Goal: Navigation & Orientation: Understand site structure

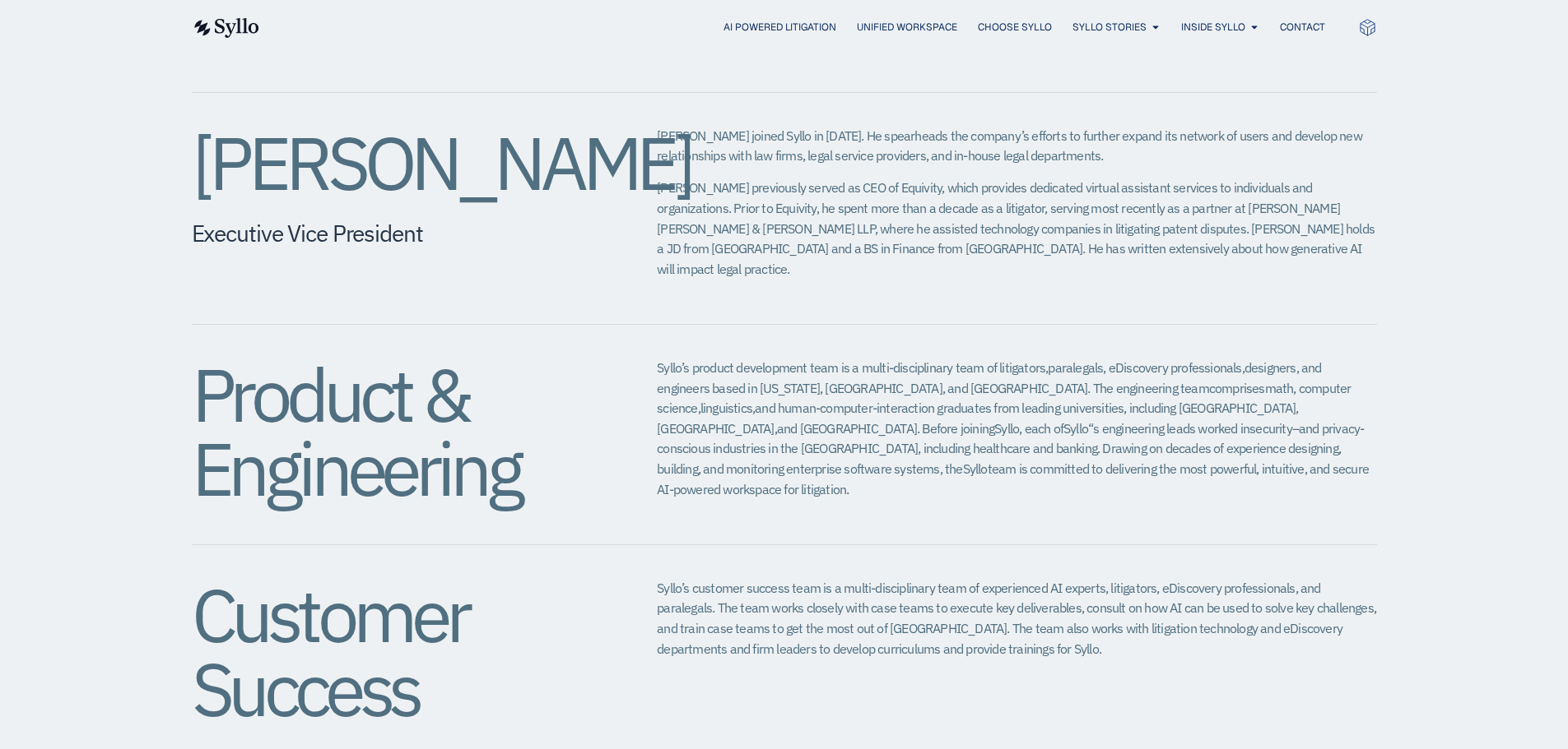
scroll to position [1892, 0]
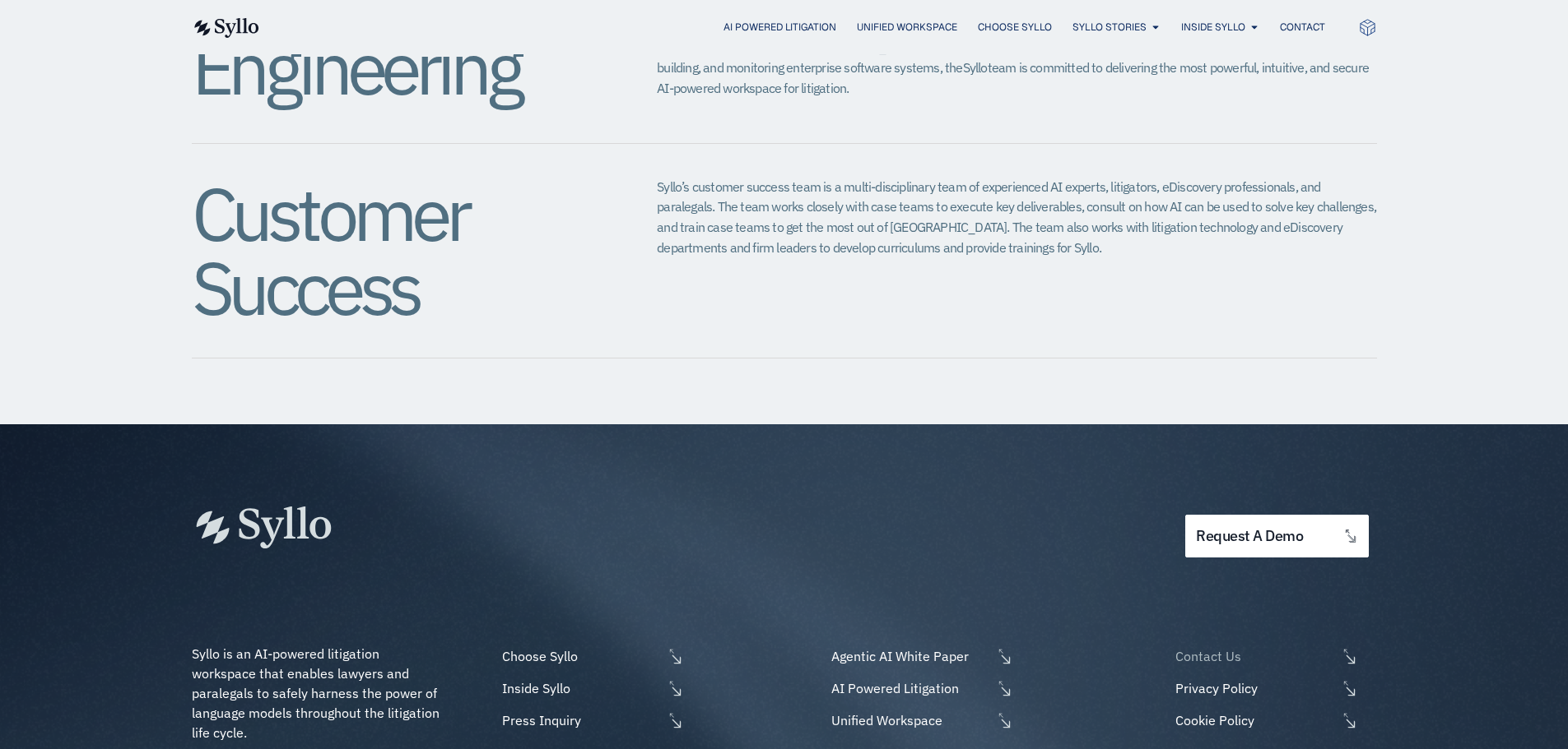
click at [1231, 646] on span "Contact Us" at bounding box center [1253, 656] width 164 height 19
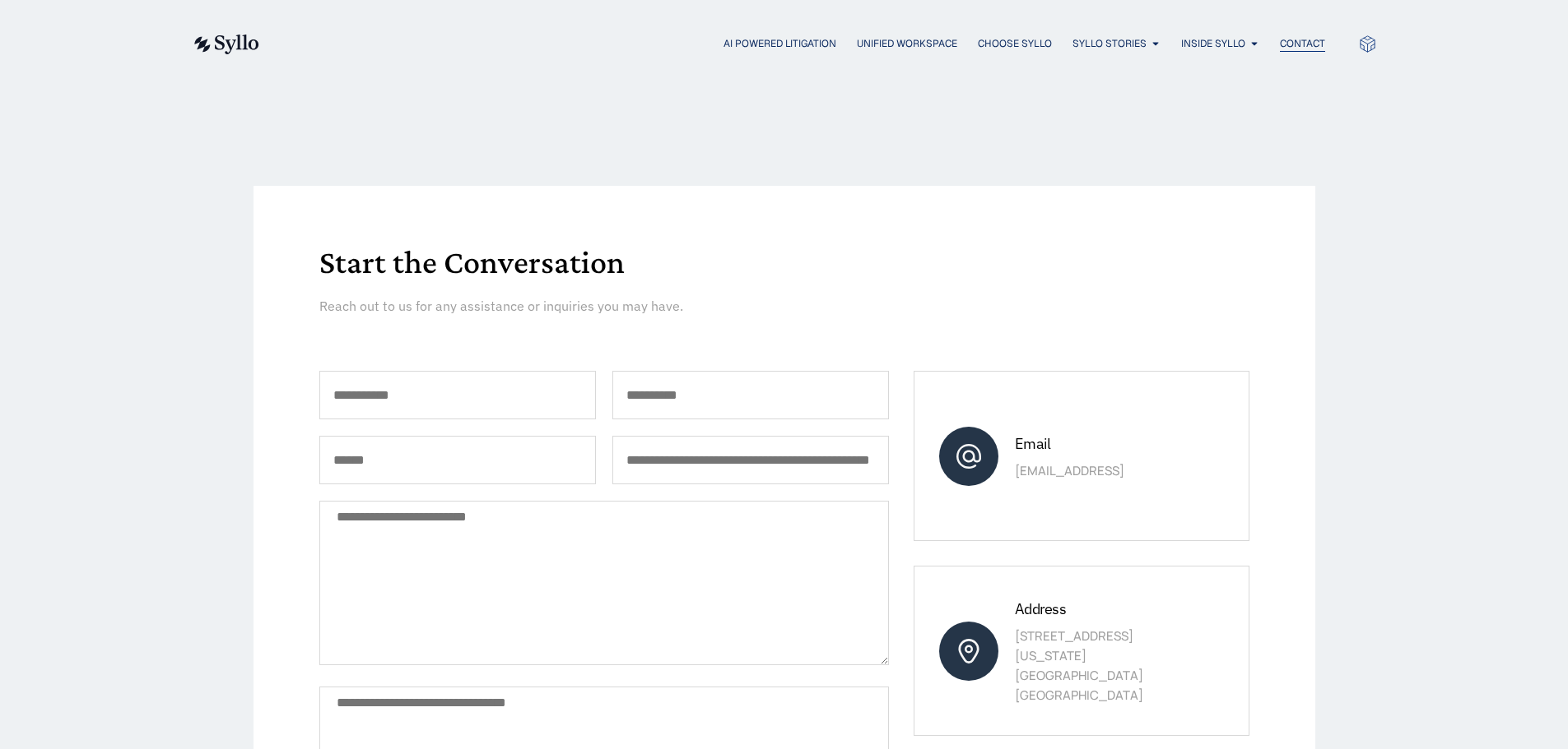
click at [1285, 47] on span "Contact" at bounding box center [1302, 43] width 45 height 15
click at [1228, 38] on span "Inside Syllo" at bounding box center [1213, 43] width 64 height 15
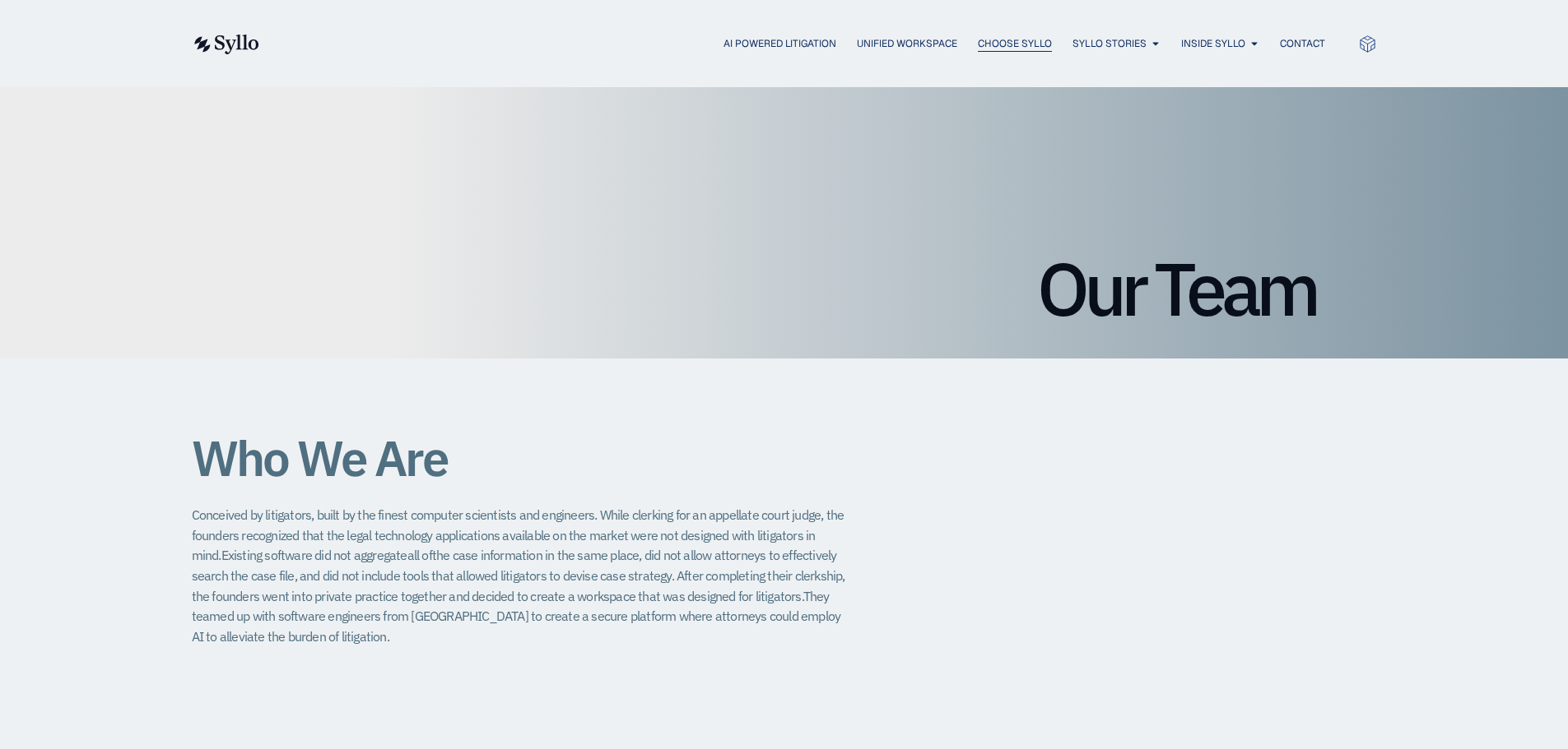
click at [992, 50] on span "Choose Syllo" at bounding box center [1015, 43] width 74 height 15
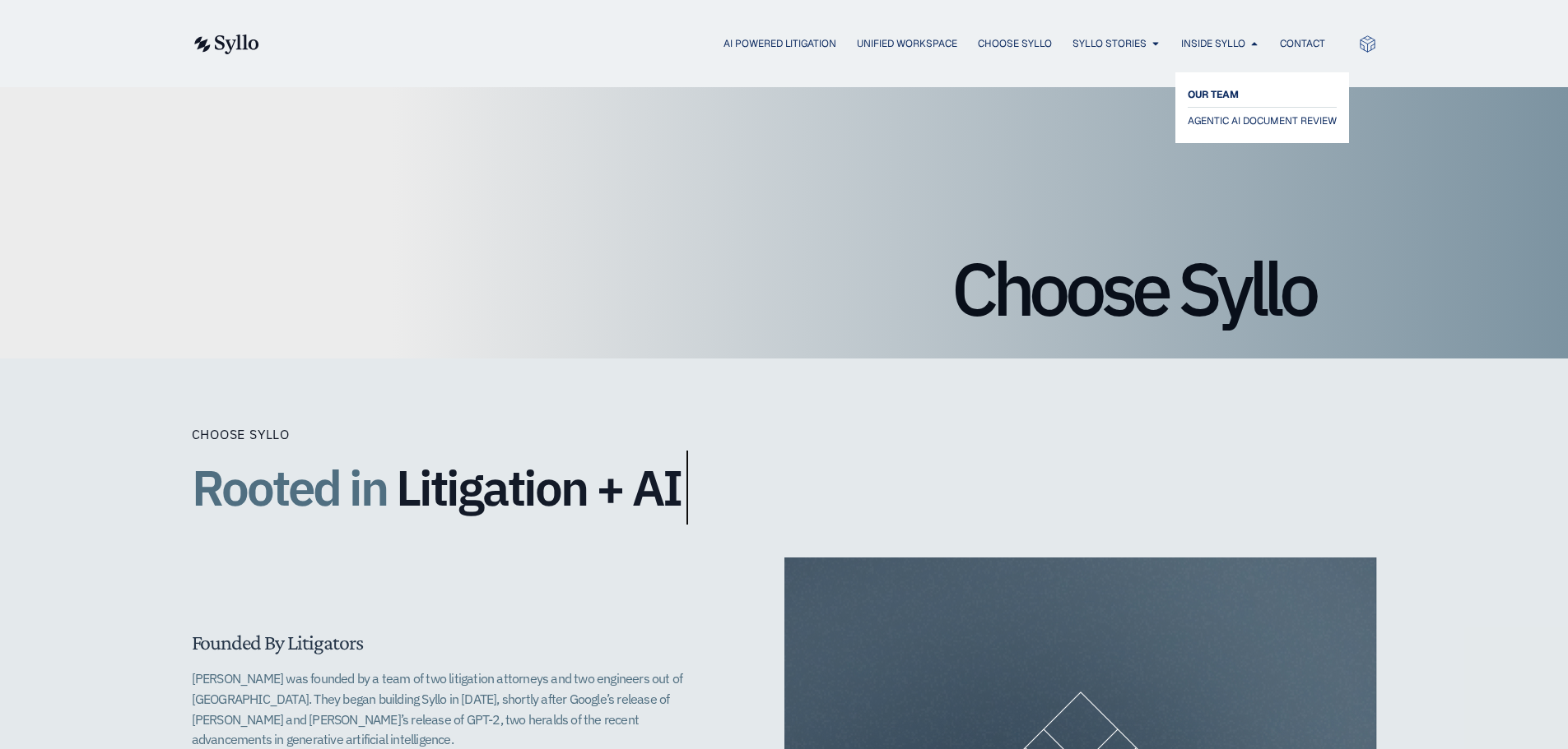
click at [1209, 84] on span "OUR TEAM" at bounding box center [1213, 94] width 51 height 19
